Goal: Book appointment/travel/reservation

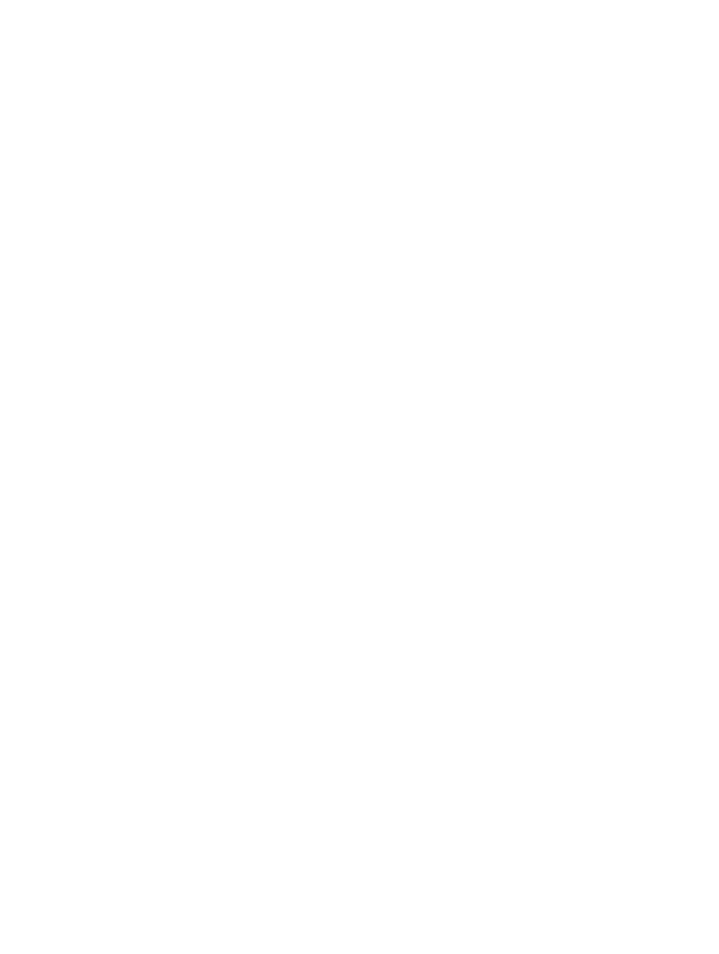
scroll to position [178, 0]
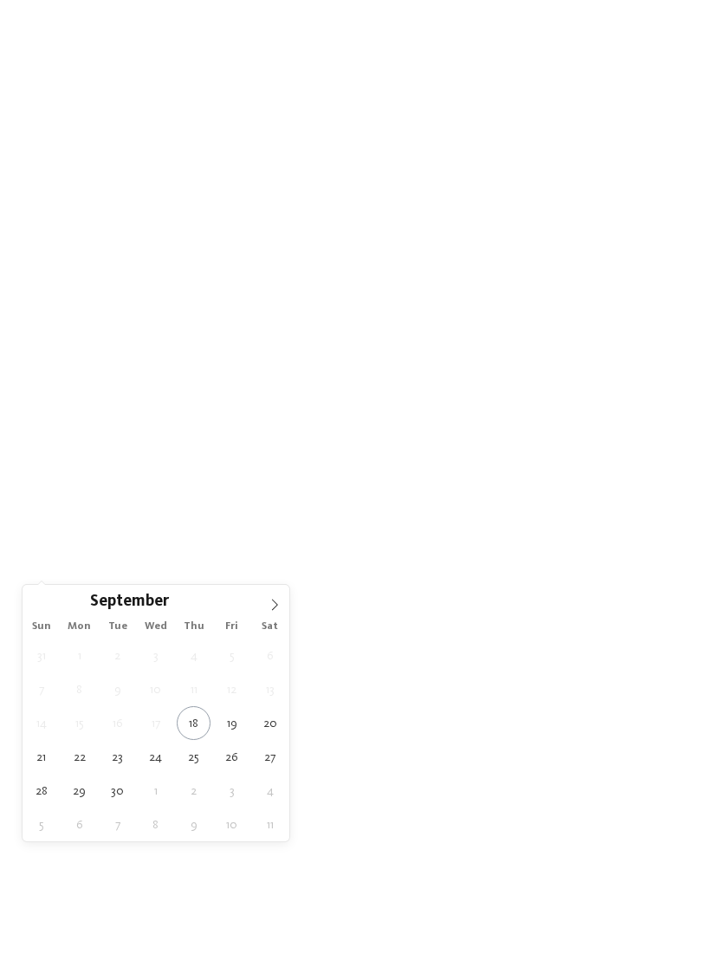
click at [276, 610] on icon at bounding box center [275, 605] width 12 height 12
click at [276, 611] on icon at bounding box center [275, 605] width 12 height 12
click at [277, 611] on icon at bounding box center [275, 605] width 12 height 12
type div "[DATE]"
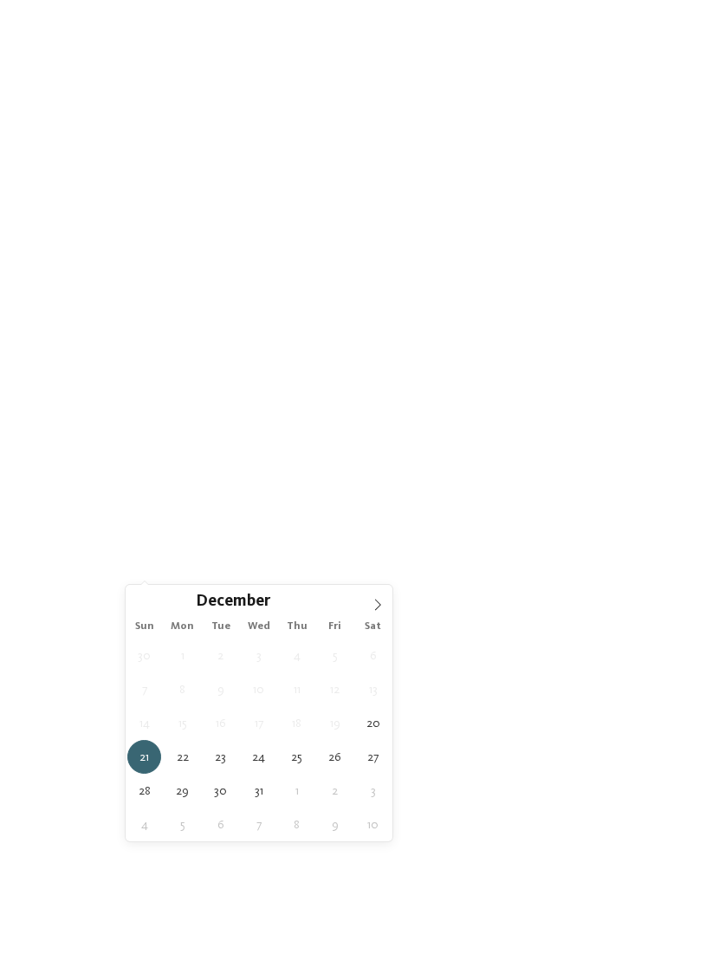
type div "[DATE]"
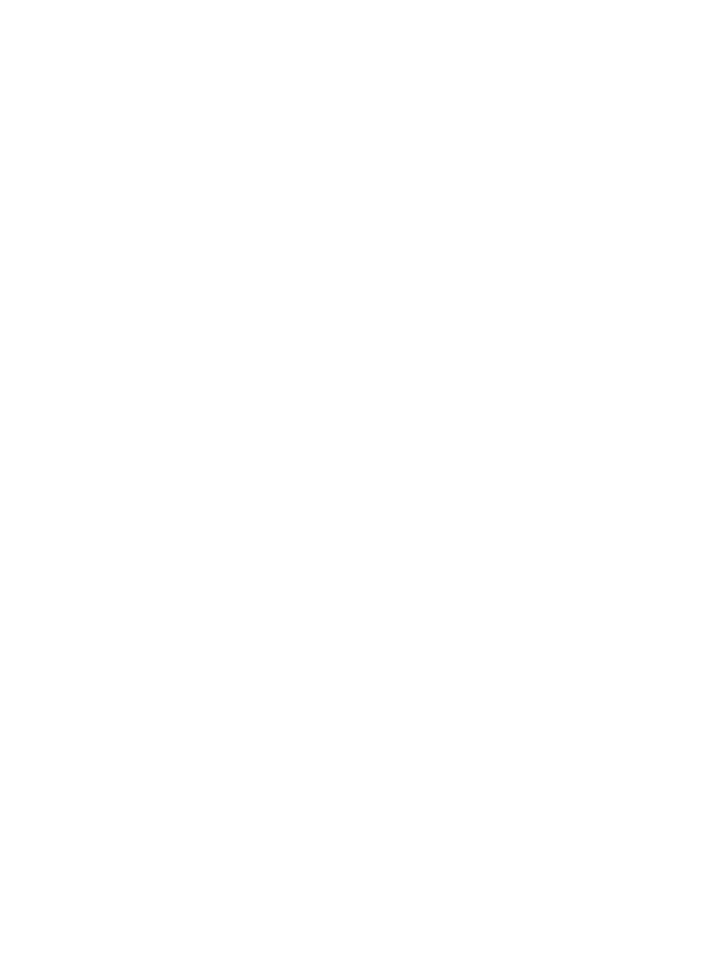
click at [302, 532] on span "Region" at bounding box center [277, 526] width 55 height 12
click at [471, 486] on div at bounding box center [463, 494] width 17 height 17
click at [407, 575] on div "accept" at bounding box center [359, 592] width 225 height 35
click at [410, 532] on div "My wishes" at bounding box center [380, 525] width 63 height 14
click at [639, 94] on icon at bounding box center [637, 109] width 37 height 30
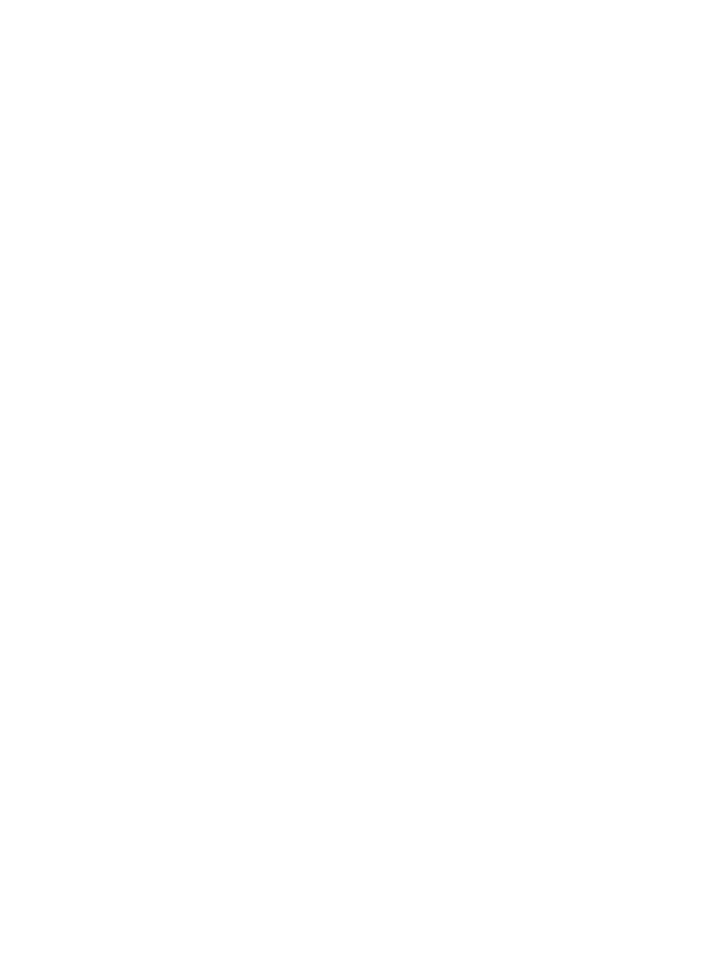
click at [659, 540] on link "Find a hotel" at bounding box center [648, 525] width 98 height 30
